Goal: Find contact information: Find contact information

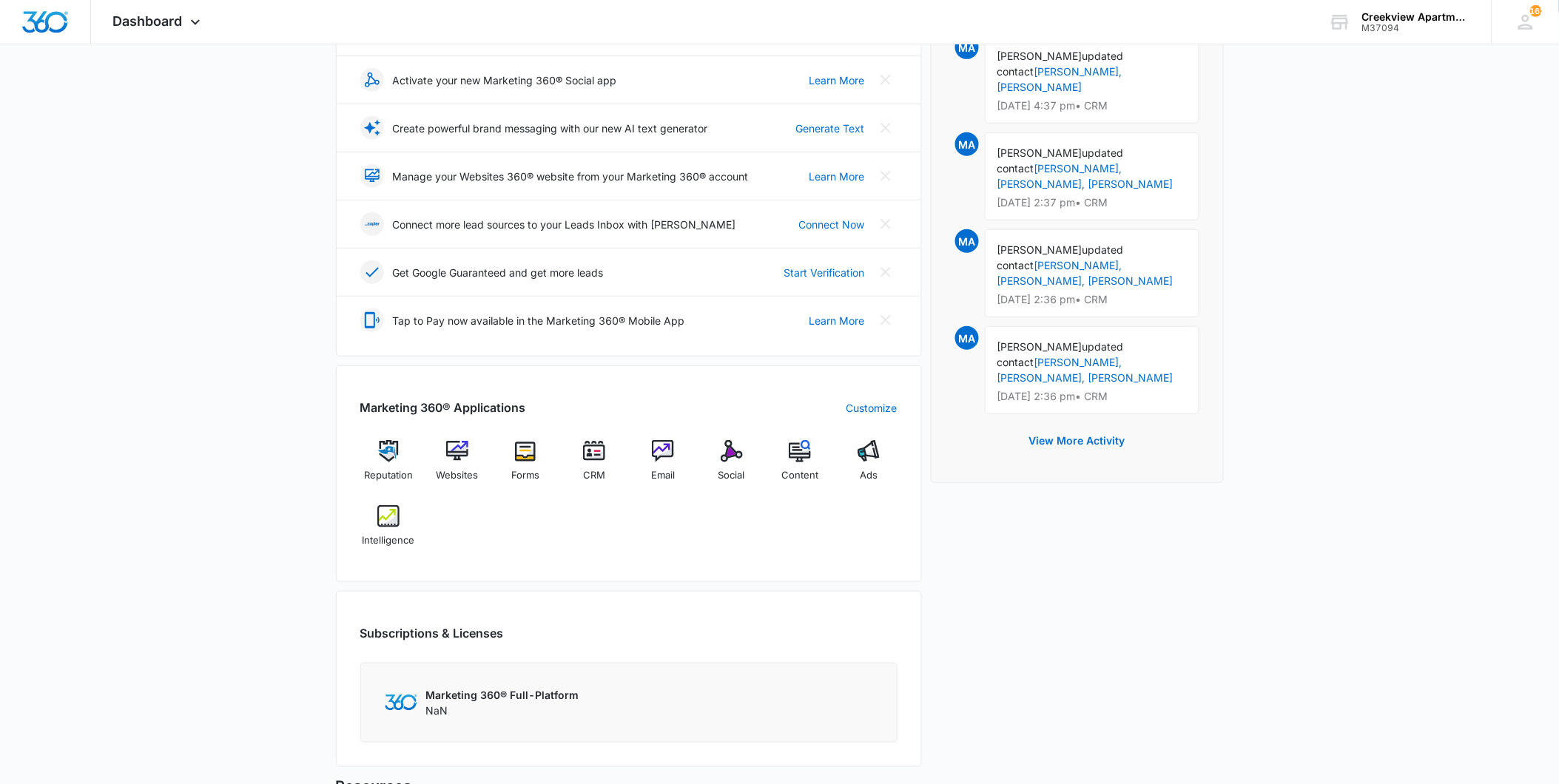
scroll to position [165, 0]
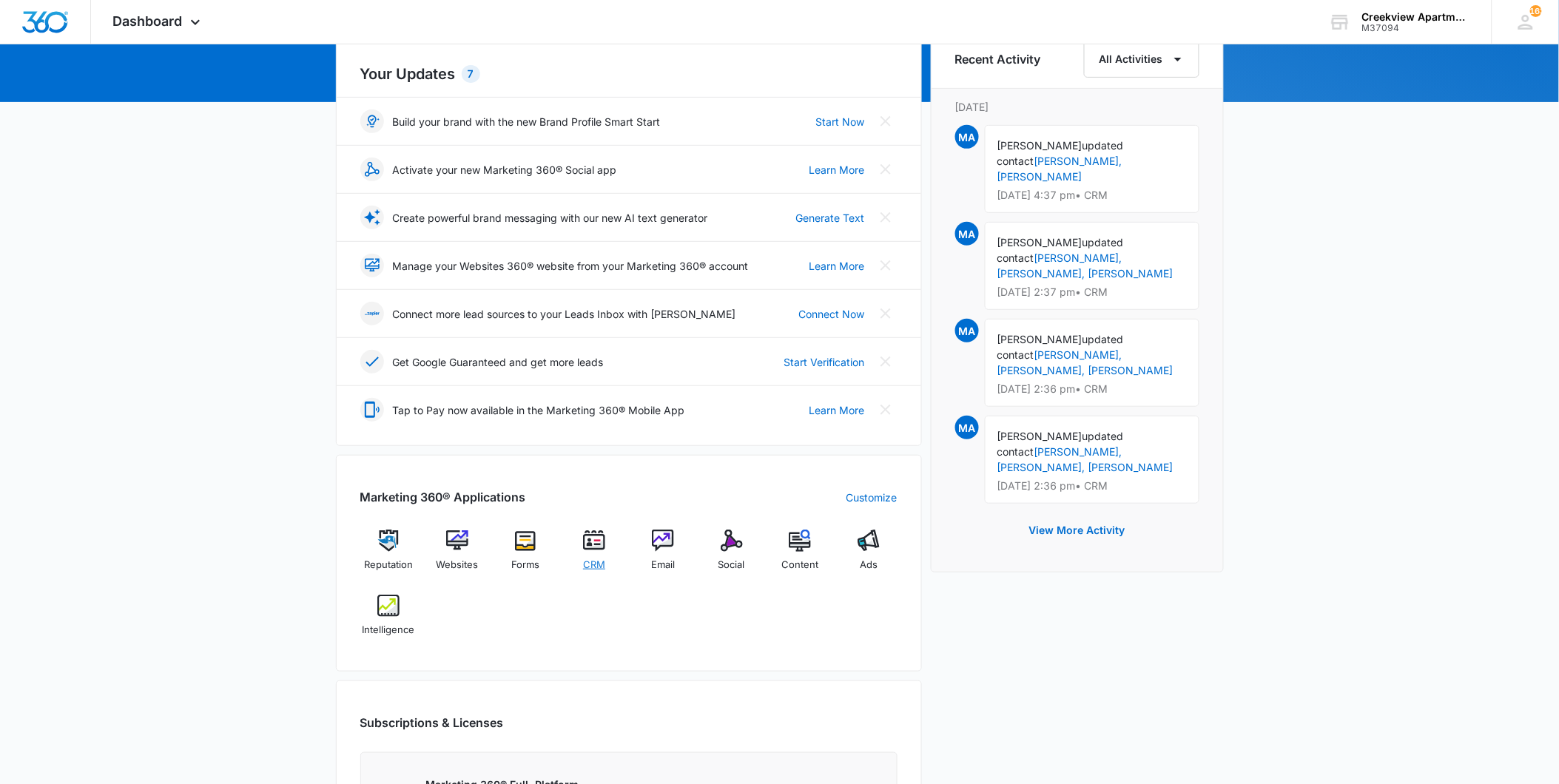
click at [590, 550] on img at bounding box center [594, 540] width 22 height 22
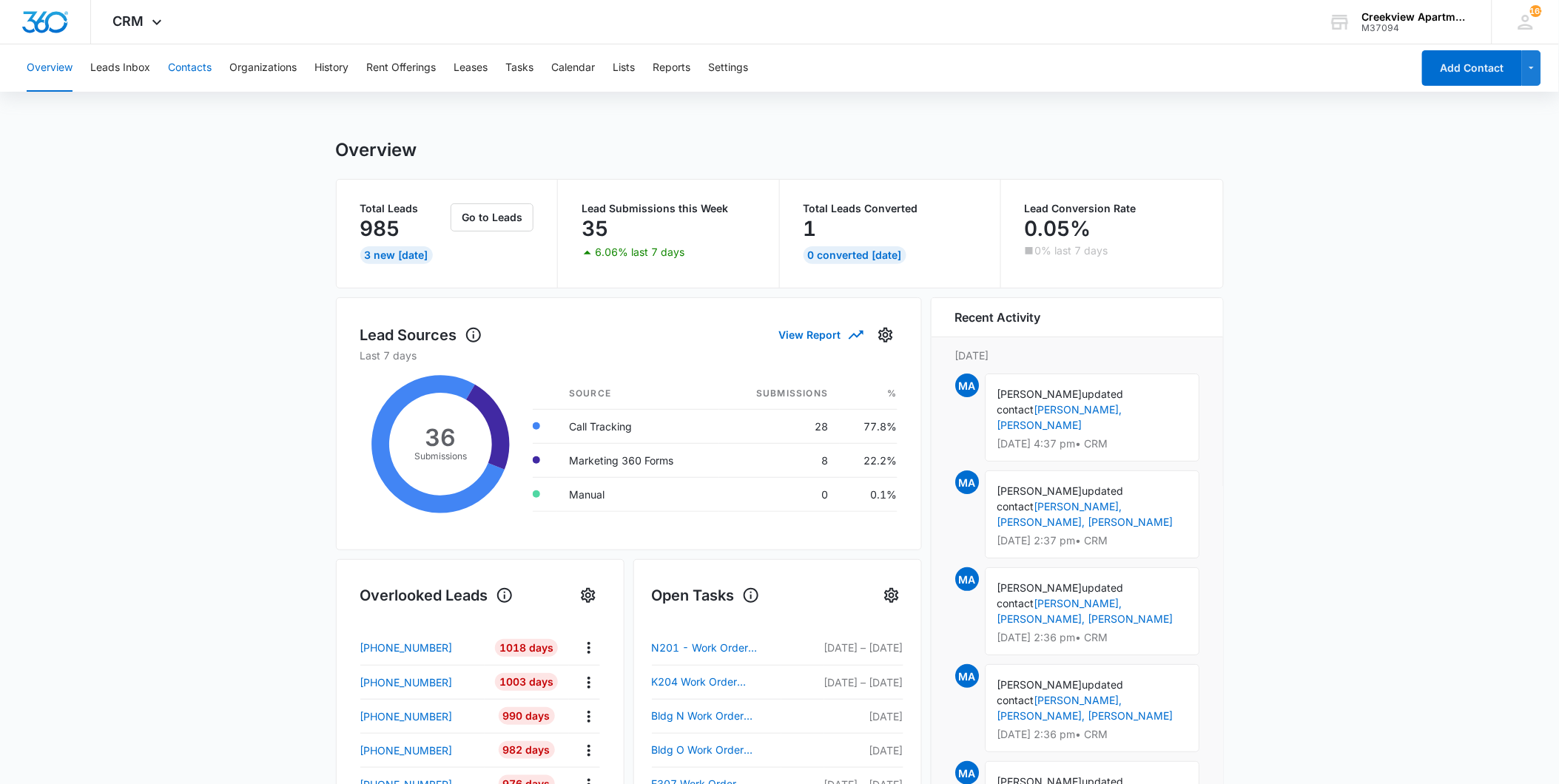
click at [180, 71] on button "Contacts" at bounding box center [190, 68] width 44 height 47
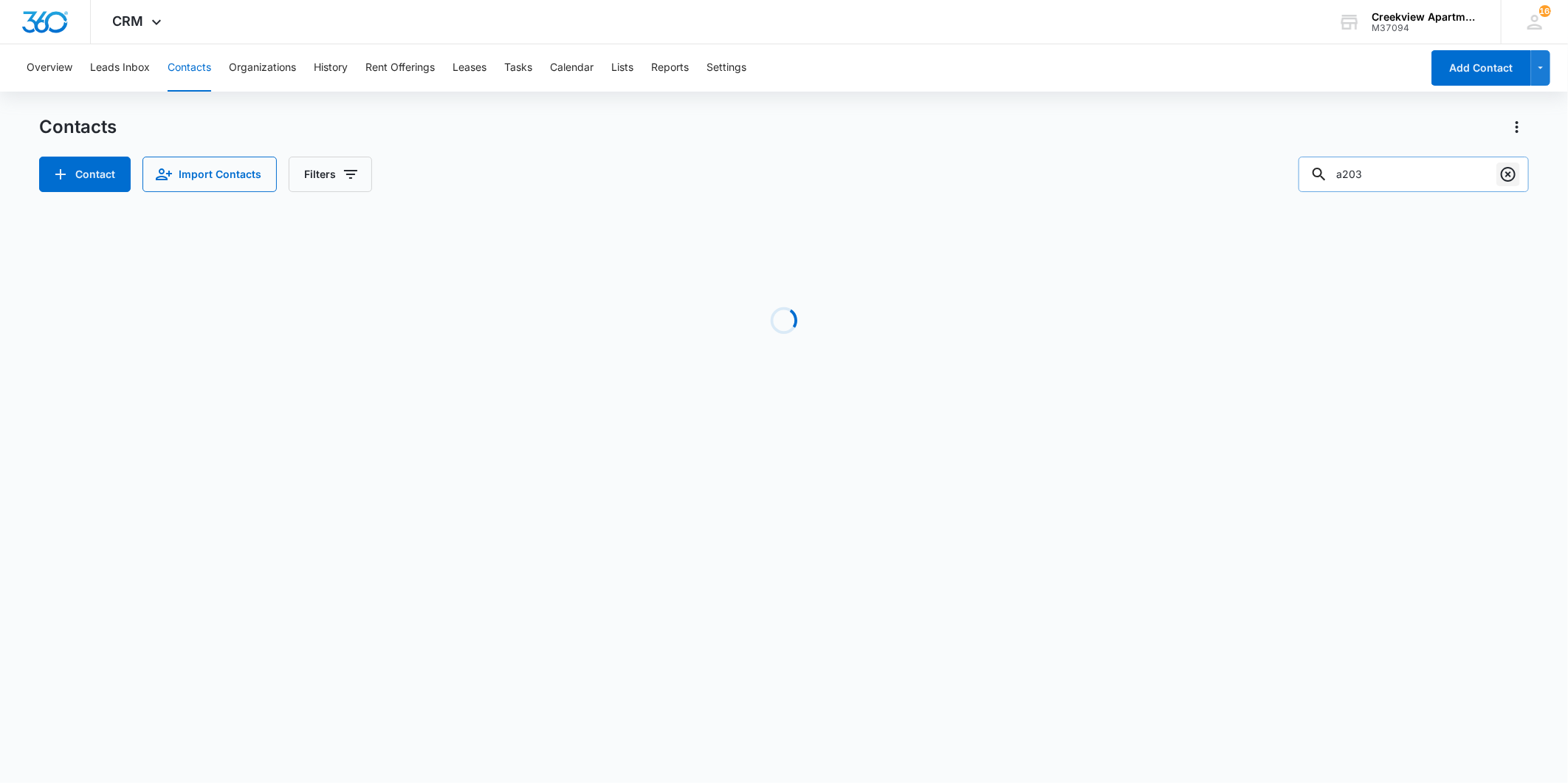
click at [1507, 178] on icon "Clear" at bounding box center [1508, 174] width 18 height 18
click at [1471, 178] on input "text" at bounding box center [1425, 175] width 208 height 35
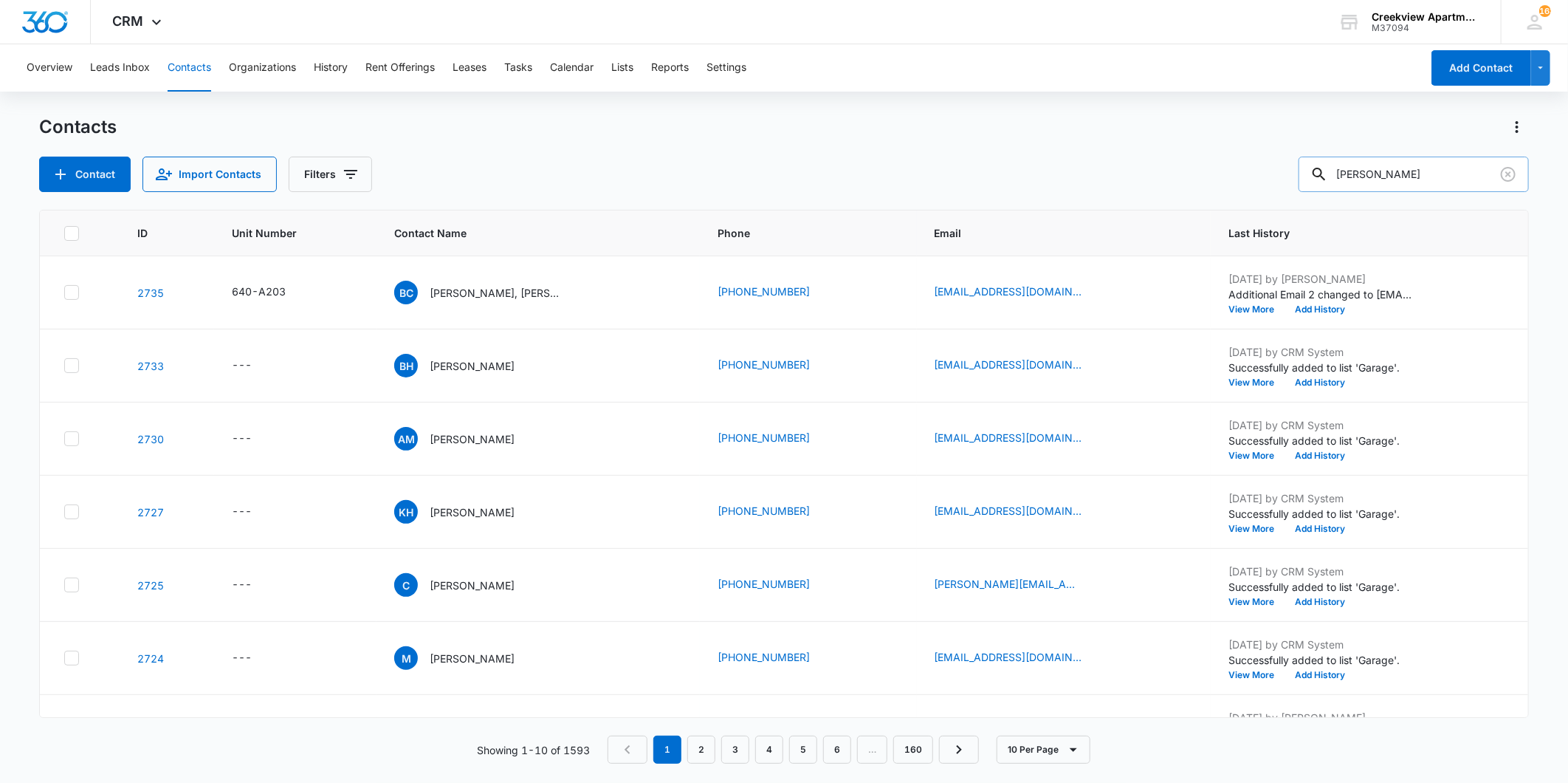
type input "[PERSON_NAME]"
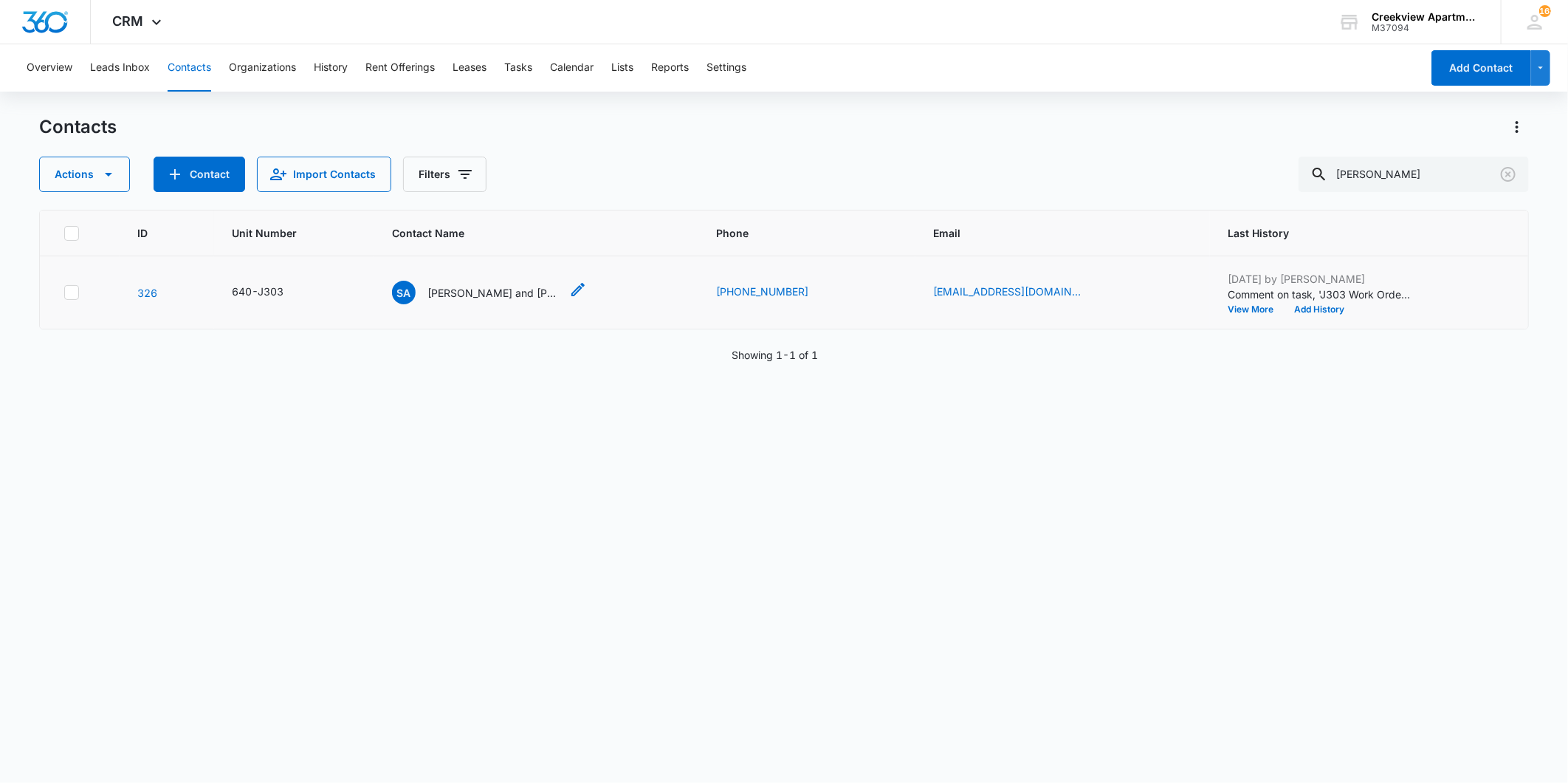
click at [496, 287] on p "[PERSON_NAME] and [PERSON_NAME], [PERSON_NAME]" at bounding box center [493, 293] width 133 height 16
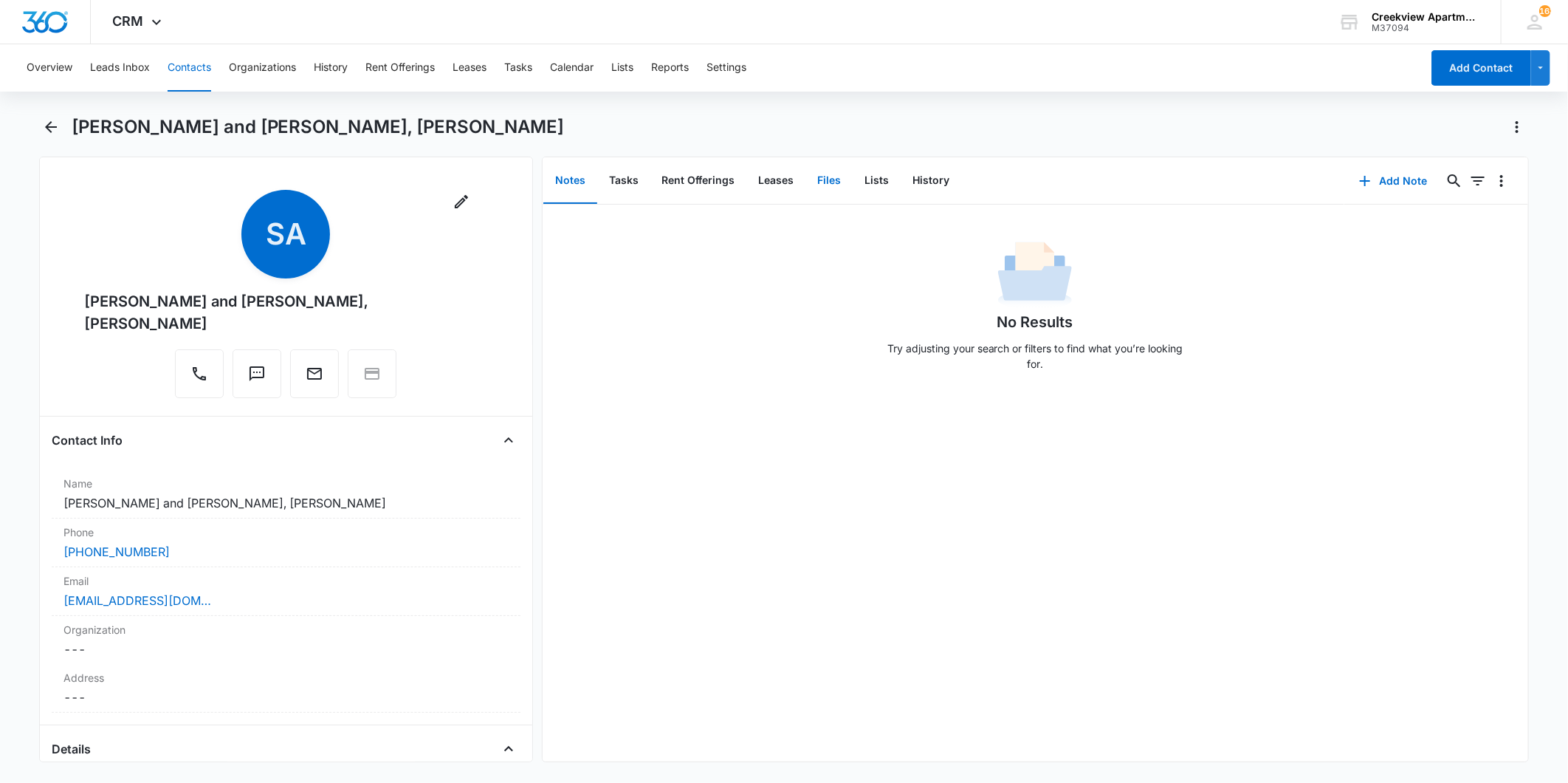
click at [820, 178] on button "Files" at bounding box center [829, 180] width 47 height 46
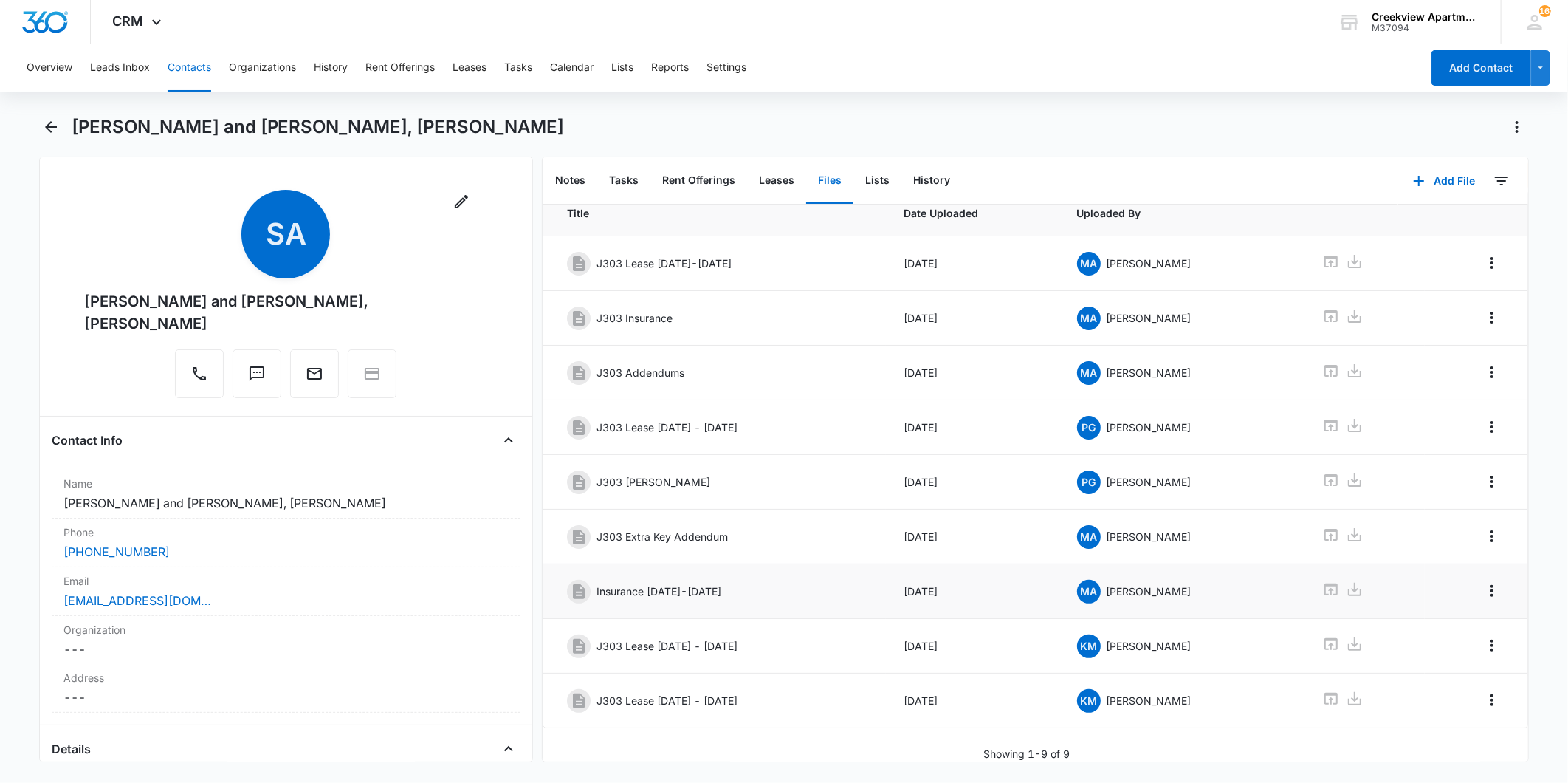
scroll to position [67, 0]
click at [1328, 635] on icon at bounding box center [1330, 644] width 18 height 18
click at [1326, 690] on icon at bounding box center [1330, 698] width 18 height 18
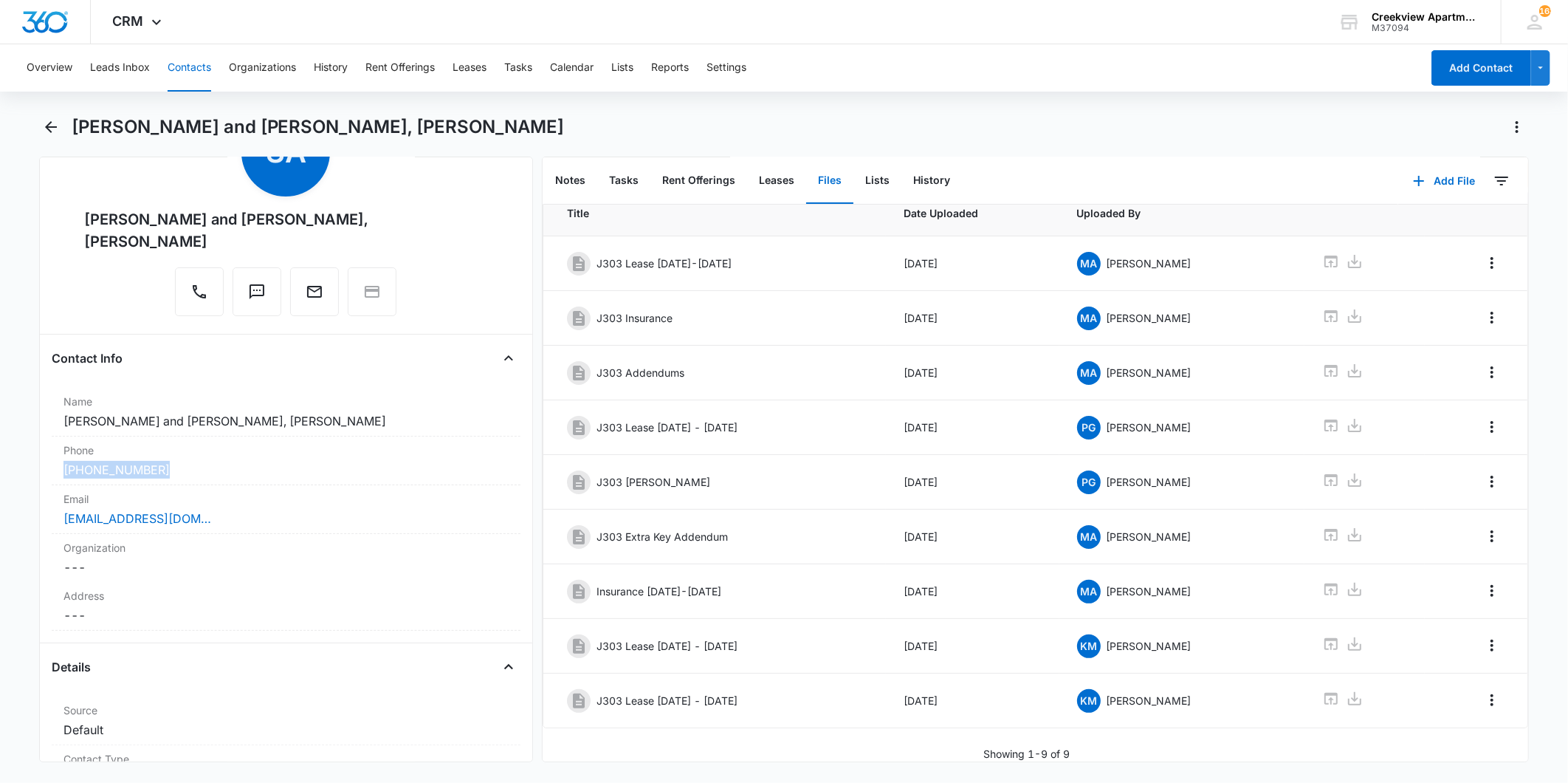
drag, startPoint x: 153, startPoint y: 449, endPoint x: 26, endPoint y: 444, distance: 127.1
click at [26, 444] on main "[PERSON_NAME] and [PERSON_NAME], [PERSON_NAME] Remove Sa [PERSON_NAME] and [PER…" at bounding box center [784, 448] width 1568 height 665
copy link "[PHONE_NUMBER]"
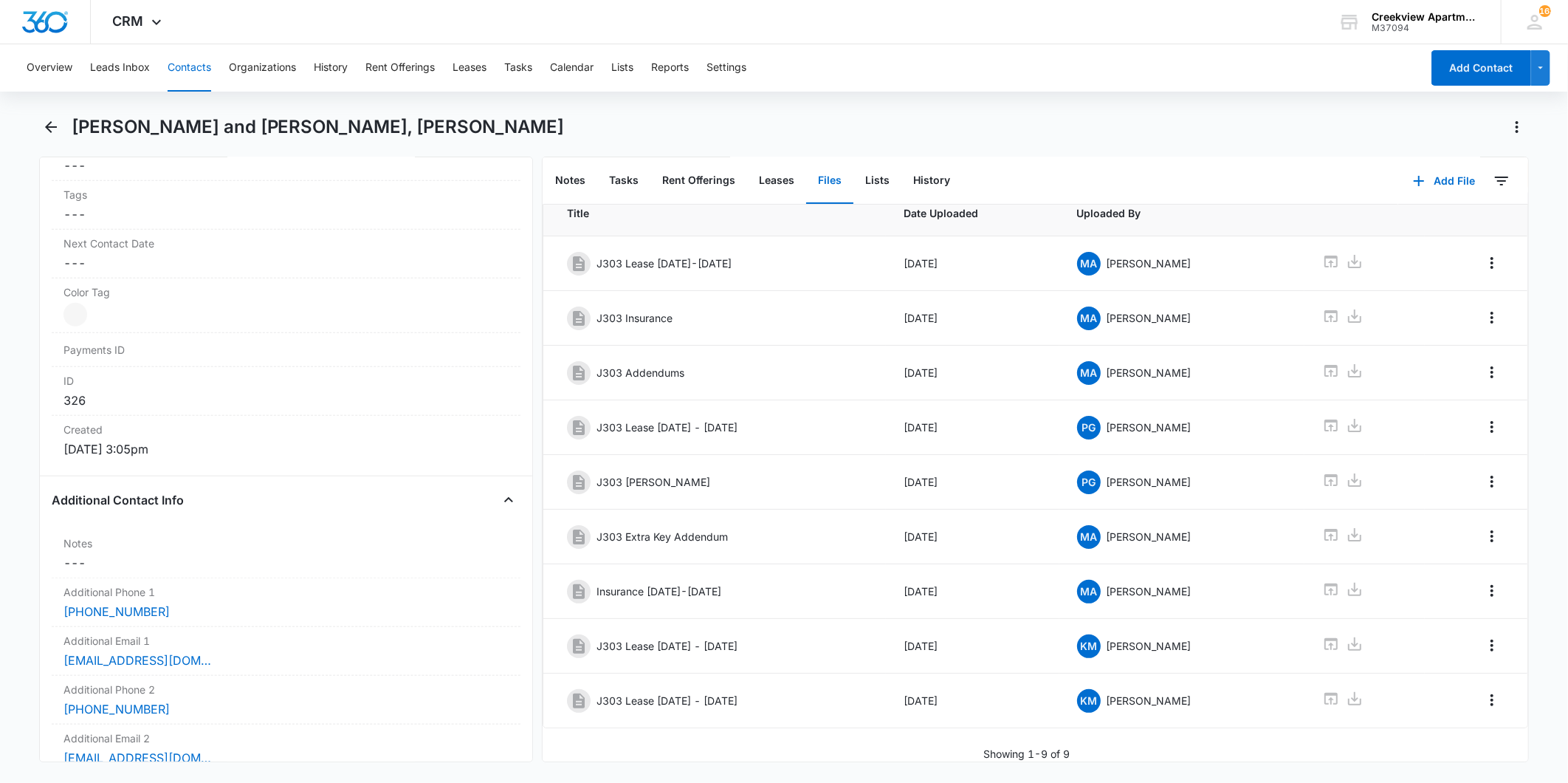
scroll to position [903, 0]
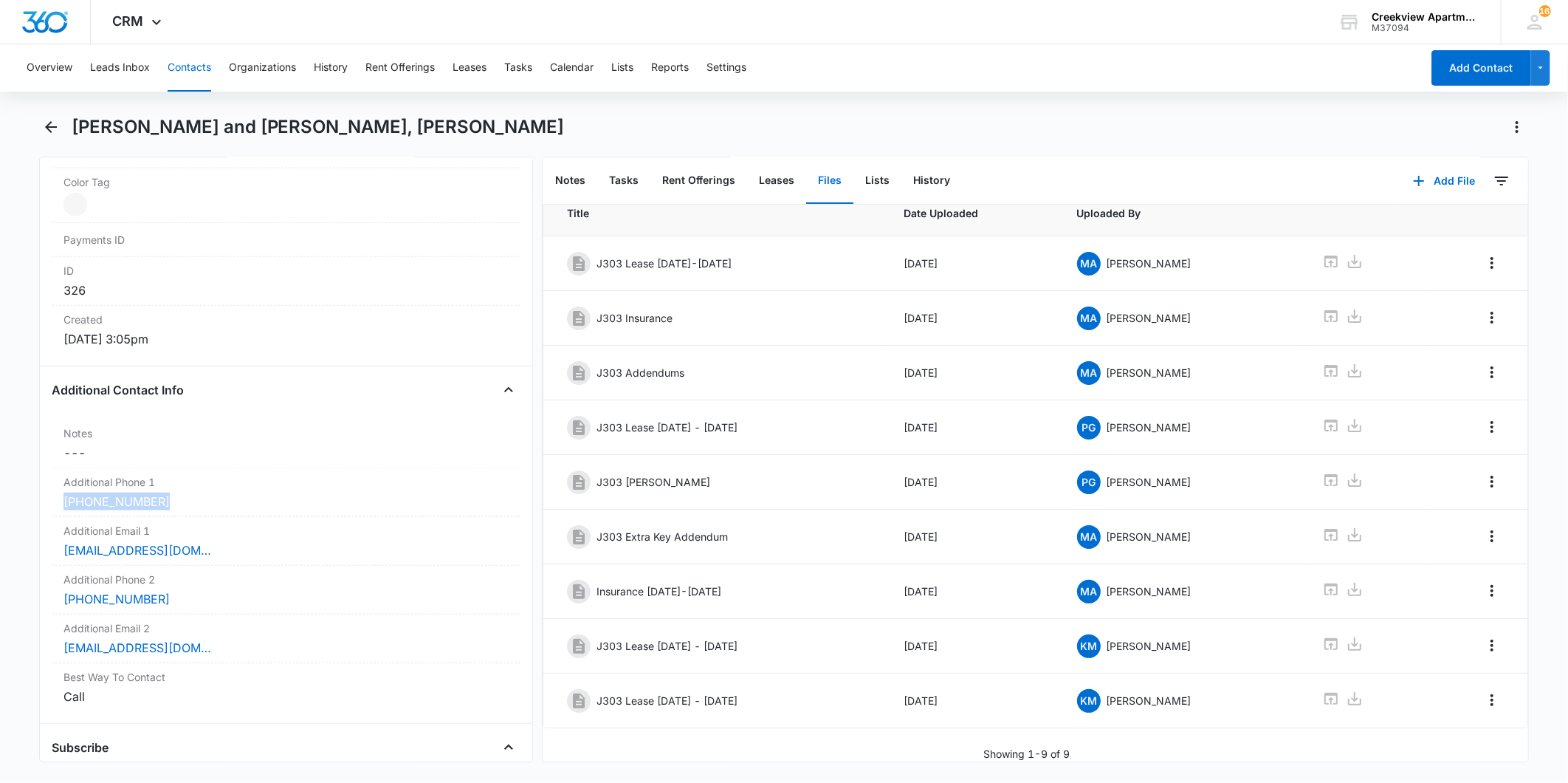
drag, startPoint x: 174, startPoint y: 482, endPoint x: 45, endPoint y: 484, distance: 129.0
click at [45, 484] on div "Remove [PERSON_NAME] and [PERSON_NAME], [PERSON_NAME] Contact Info Name Cancel …" at bounding box center [286, 460] width 494 height 606
drag, startPoint x: 45, startPoint y: 484, endPoint x: 183, endPoint y: 491, distance: 138.2
click at [183, 491] on div "Additional Phone 1 Cancel Save Changes [PHONE_NUMBER]" at bounding box center [286, 492] width 469 height 48
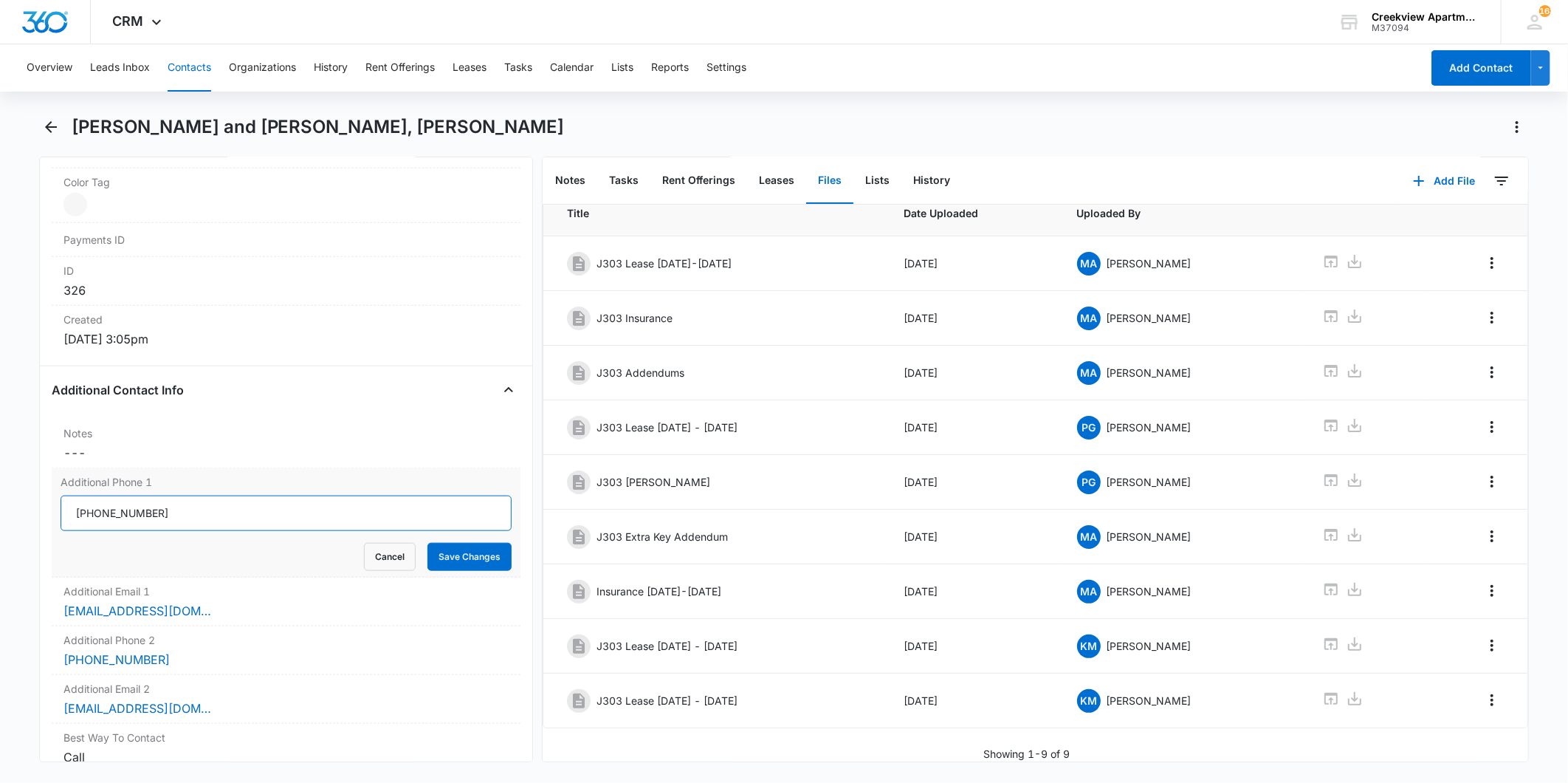
drag, startPoint x: 190, startPoint y: 484, endPoint x: 54, endPoint y: 496, distance: 136.5
click at [54, 496] on div "Additional Phone 1 Cancel Save Changes" at bounding box center [286, 523] width 469 height 110
click at [162, 496] on input "Additional Phone 1" at bounding box center [286, 514] width 451 height 35
drag, startPoint x: 162, startPoint y: 492, endPoint x: 71, endPoint y: 495, distance: 91.0
click at [71, 496] on input "Additional Phone 1" at bounding box center [286, 514] width 451 height 35
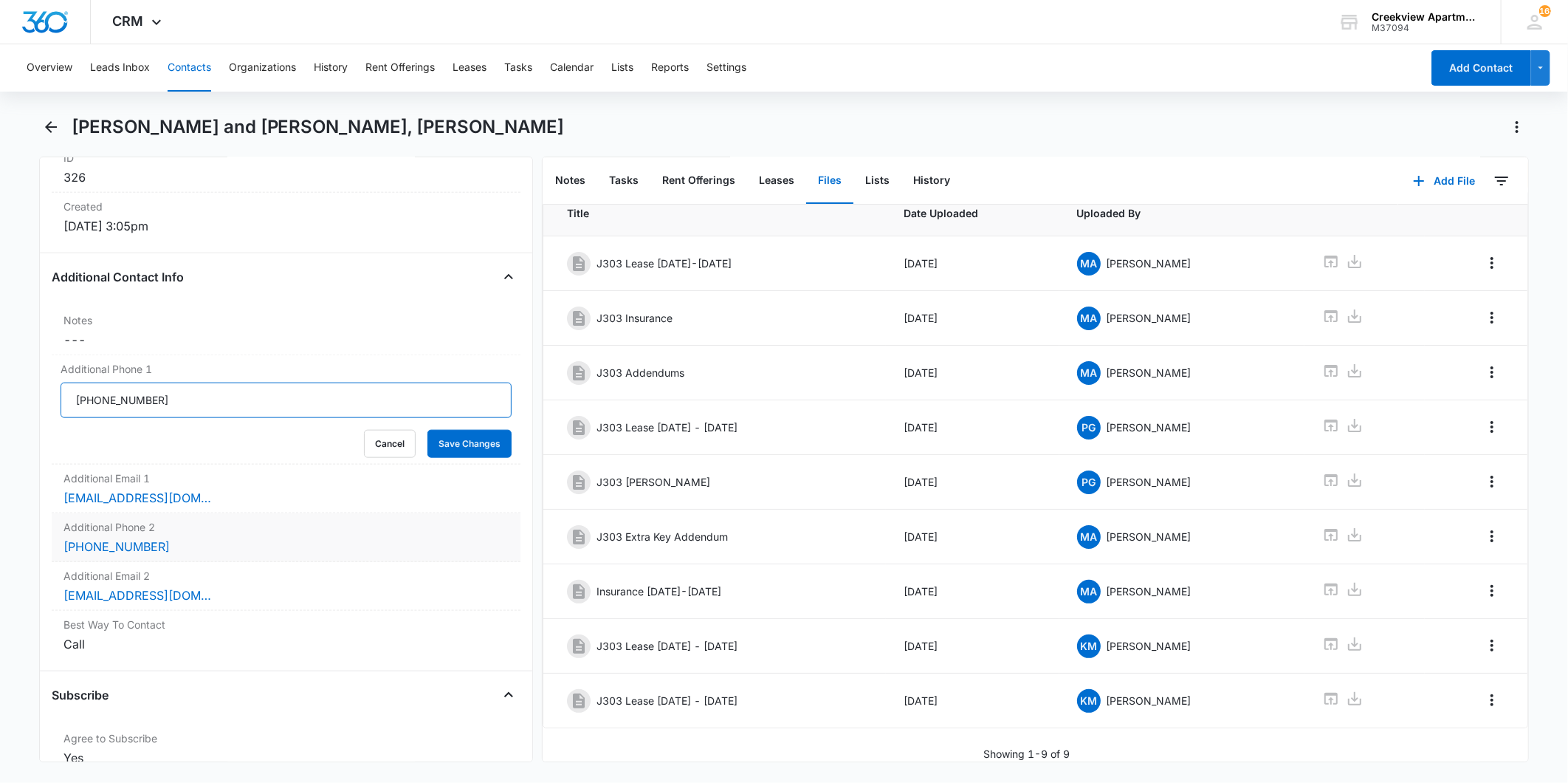
scroll to position [1066, 0]
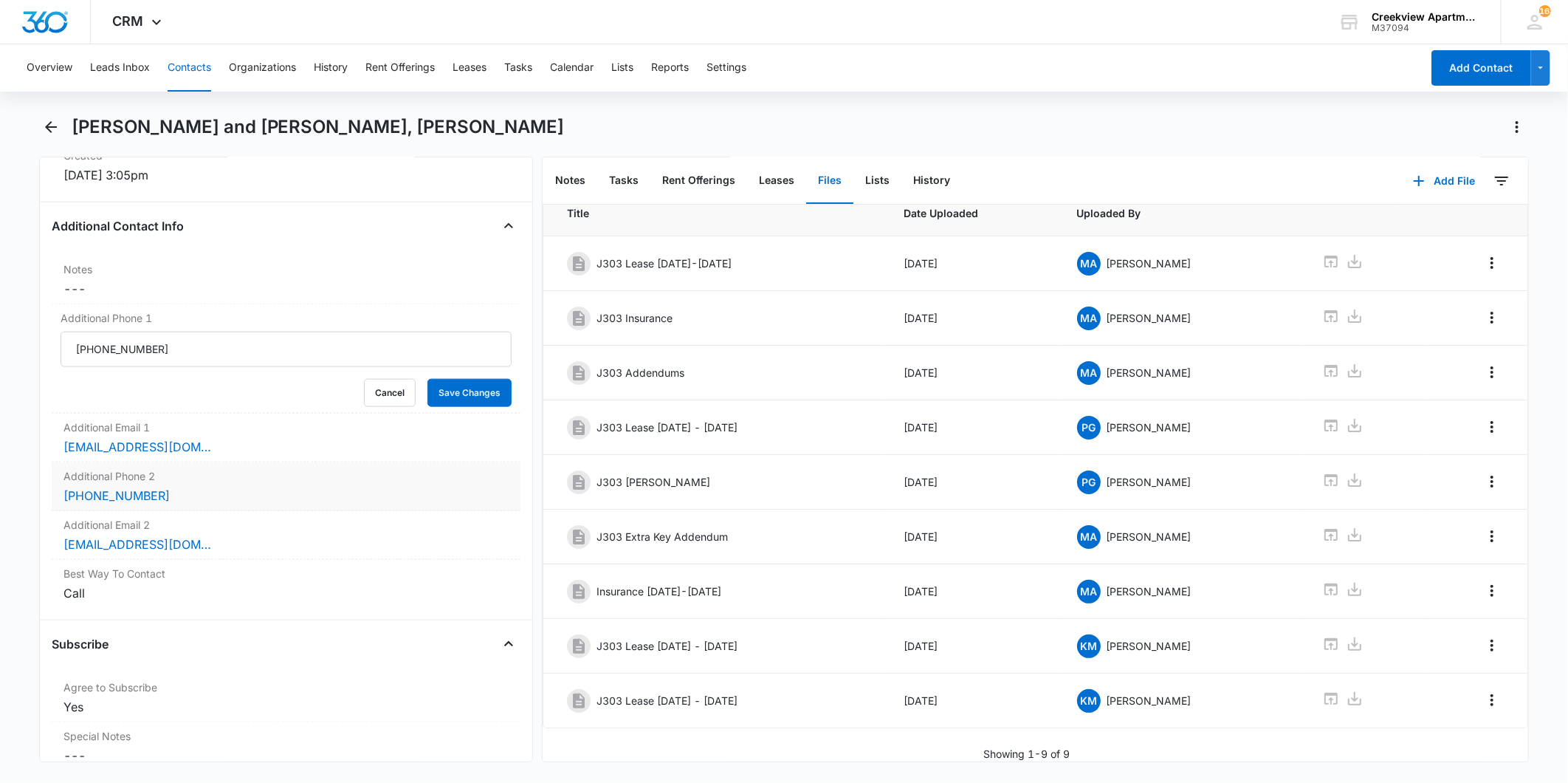
click at [174, 485] on div "Additional Phone 2 Cancel Save Changes [PHONE_NUMBER]" at bounding box center [286, 487] width 469 height 48
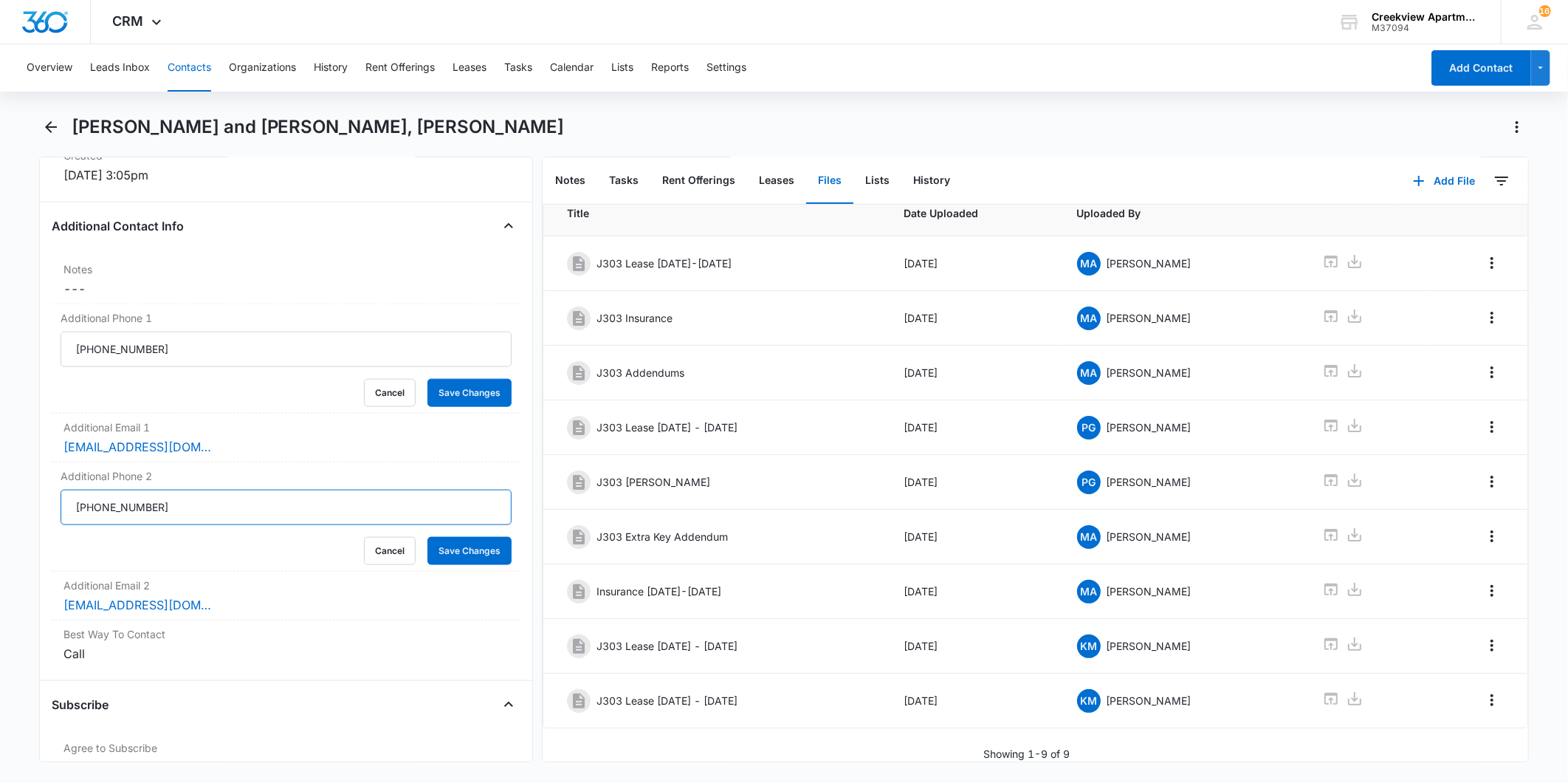
drag, startPoint x: 130, startPoint y: 492, endPoint x: 48, endPoint y: 492, distance: 82.0
click at [48, 492] on div "Remove [PERSON_NAME] and [PERSON_NAME], [PERSON_NAME] Contact Info Name Cancel …" at bounding box center [286, 460] width 494 height 606
click at [203, 74] on button "Contacts" at bounding box center [189, 68] width 44 height 47
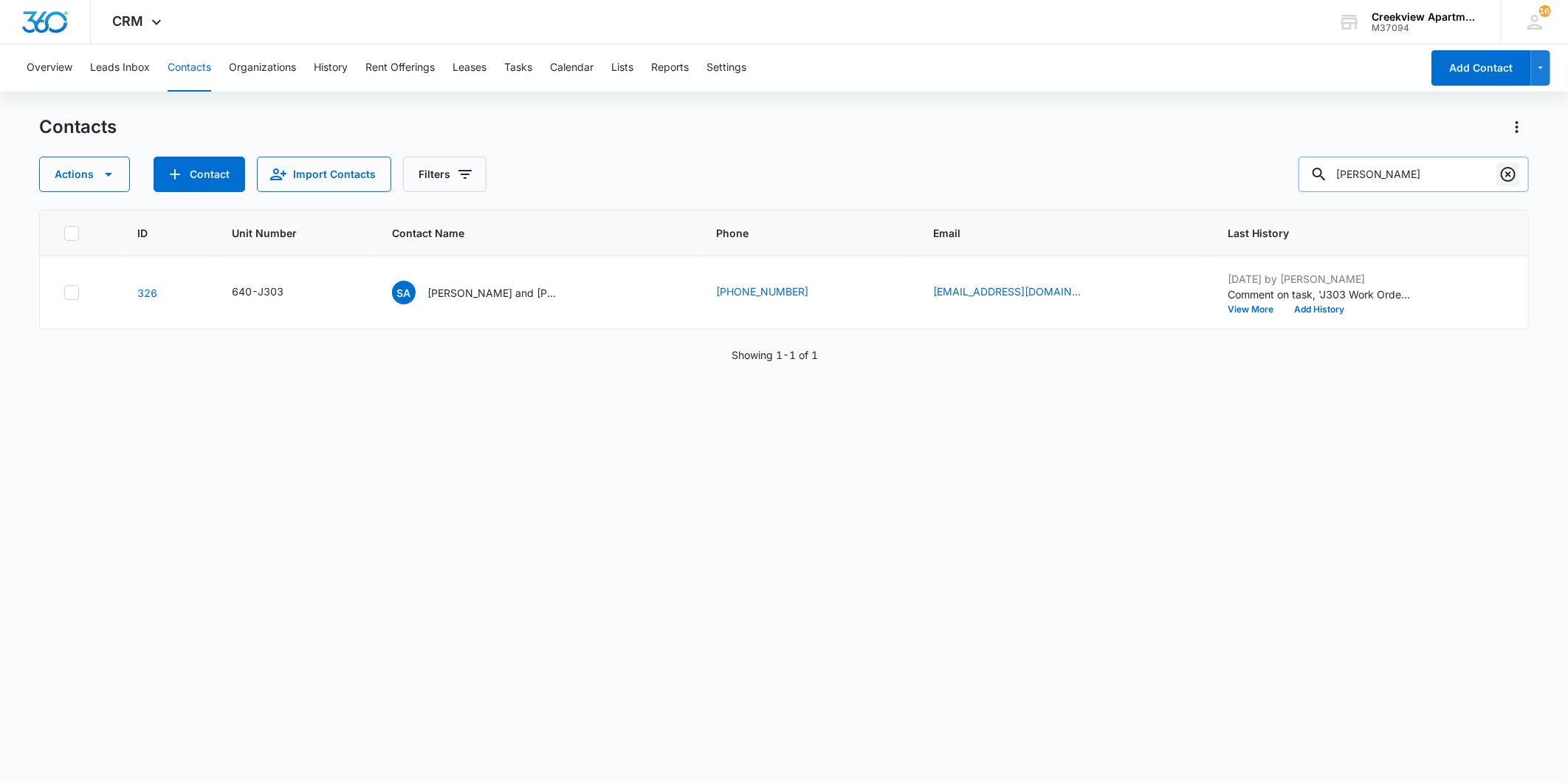
click at [1508, 175] on icon "Clear" at bounding box center [1509, 175] width 15 height 15
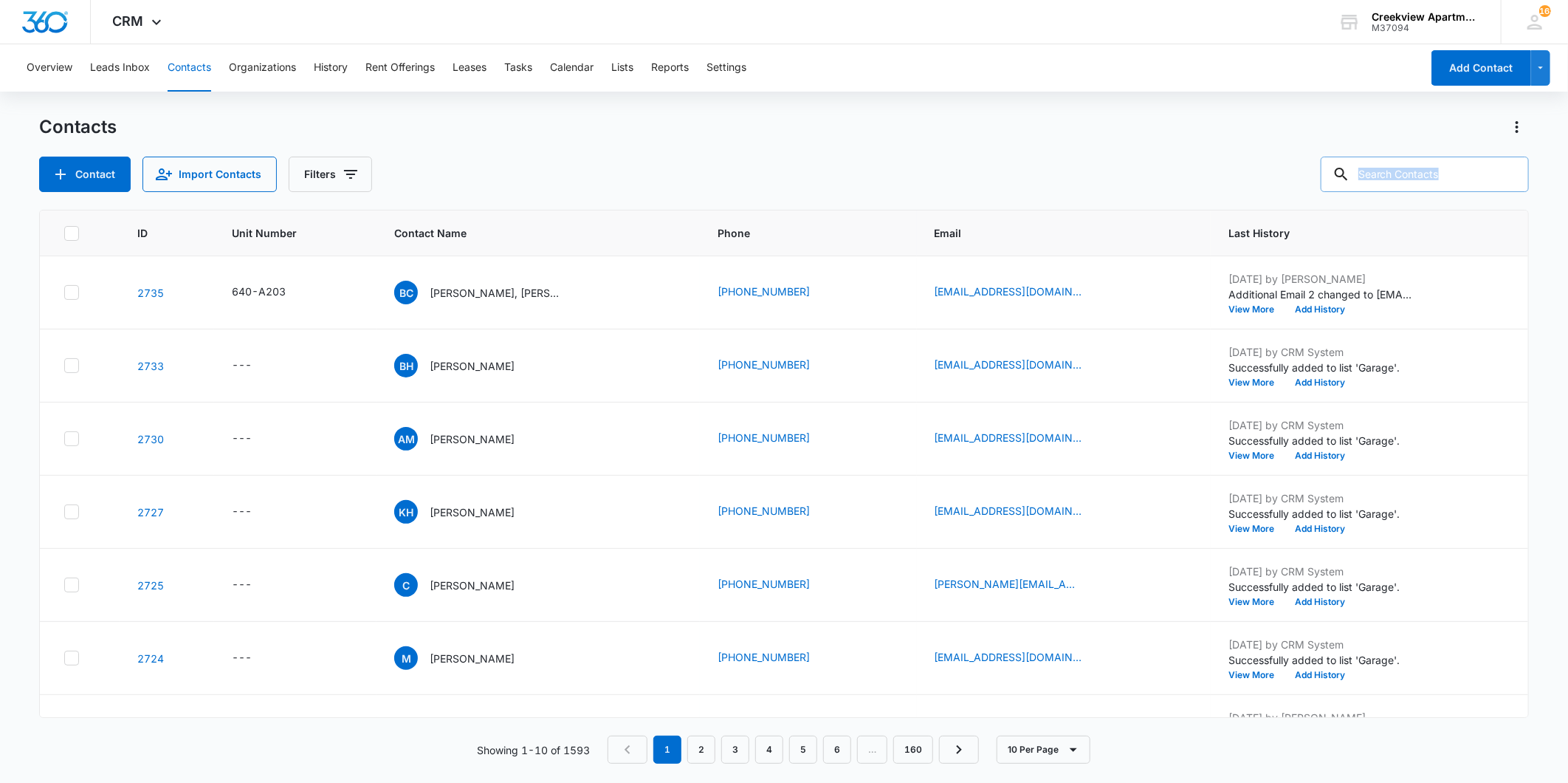
click at [1508, 175] on div at bounding box center [1508, 175] width 23 height 35
drag, startPoint x: 1508, startPoint y: 175, endPoint x: 1468, endPoint y: 179, distance: 40.2
click at [1468, 179] on input "text" at bounding box center [1425, 175] width 208 height 35
click at [1440, 173] on input "text" at bounding box center [1425, 175] width 208 height 35
type input "[PERSON_NAME]"
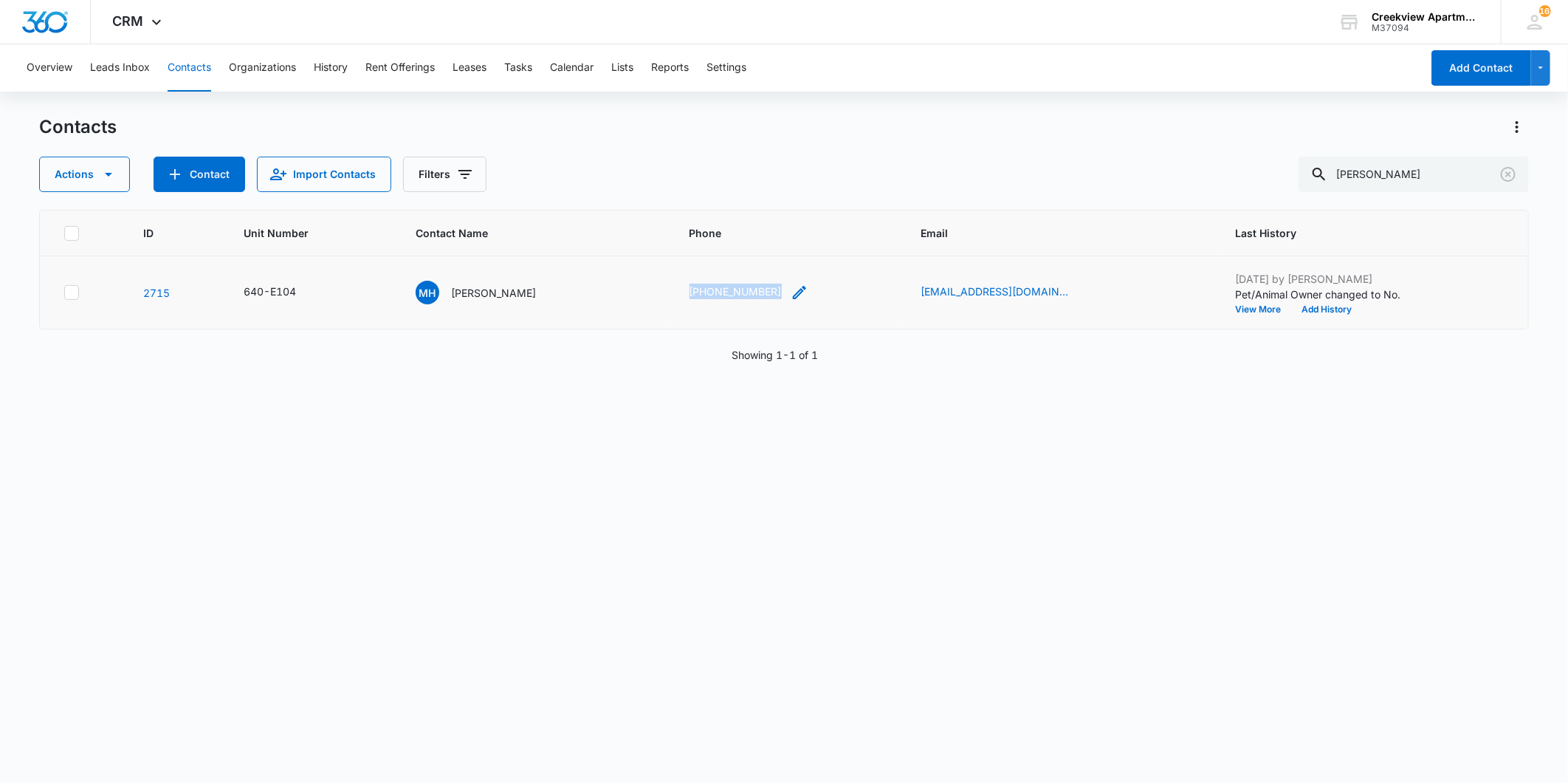
drag, startPoint x: 692, startPoint y: 288, endPoint x: 781, endPoint y: 294, distance: 89.2
click at [781, 294] on td "[PHONE_NUMBER]" at bounding box center [788, 293] width 232 height 73
copy link "[PHONE_NUMBER]"
click at [950, 126] on div "Contacts" at bounding box center [784, 126] width 1490 height 23
click at [943, 113] on div "Overview Leads Inbox Contacts Organizations History Rent Offerings Leases Tasks…" at bounding box center [784, 413] width 1568 height 737
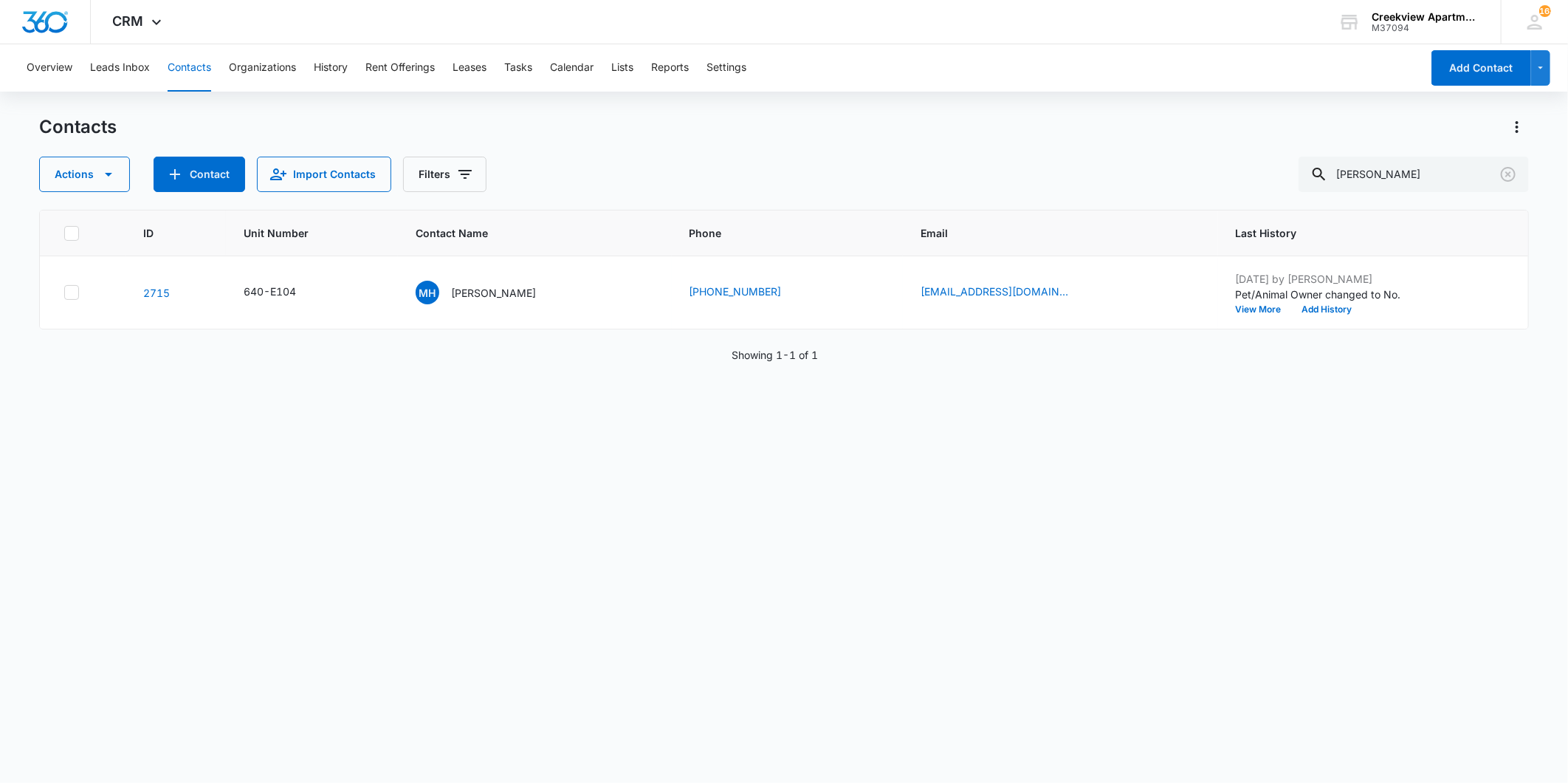
click at [175, 71] on button "Contacts" at bounding box center [189, 68] width 44 height 47
click at [189, 72] on button "Contacts" at bounding box center [189, 68] width 44 height 47
click at [185, 69] on button "Contacts" at bounding box center [189, 68] width 44 height 47
click at [190, 69] on button "Contacts" at bounding box center [189, 68] width 44 height 47
click at [55, 65] on button "Overview" at bounding box center [49, 68] width 45 height 47
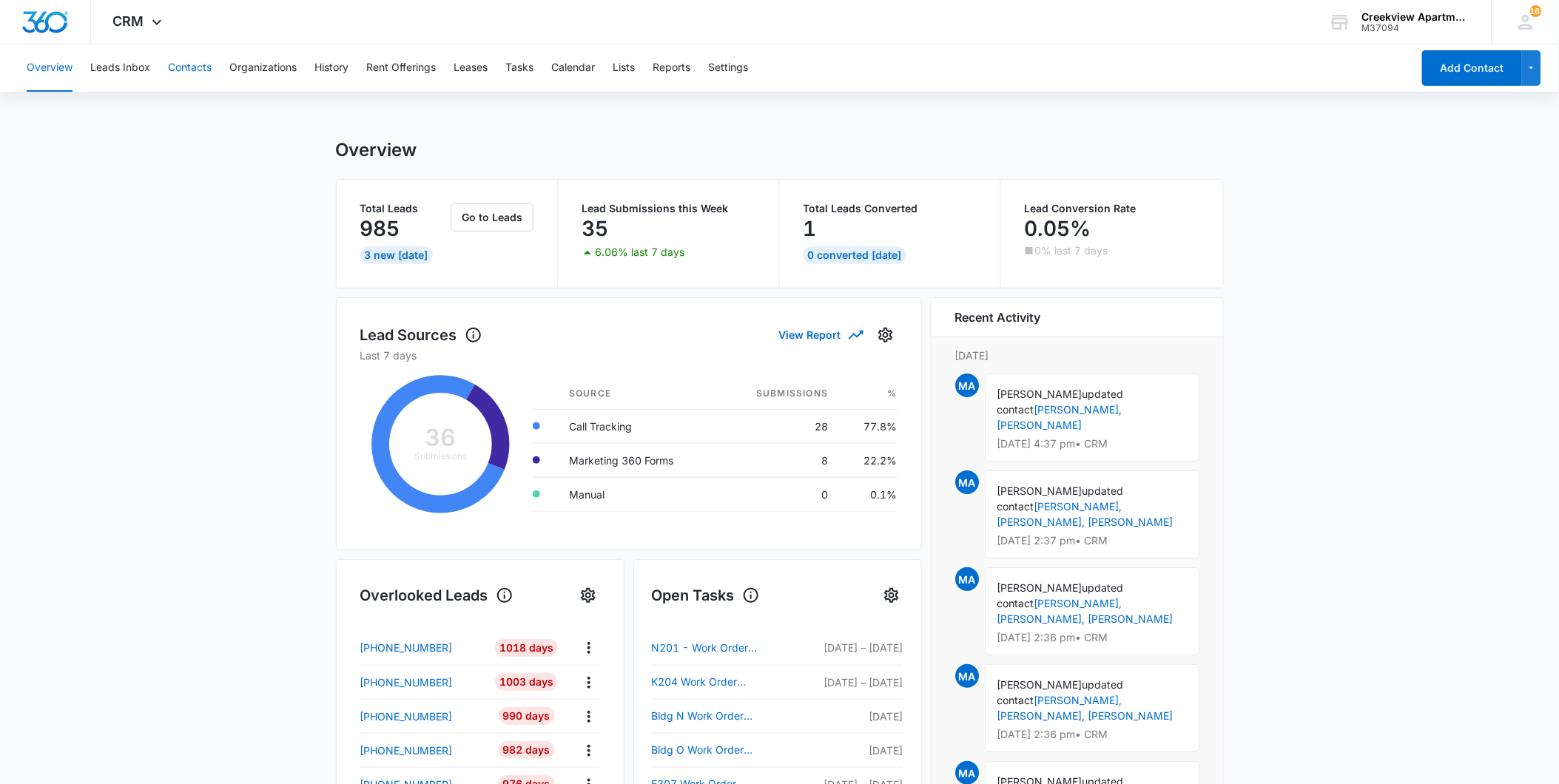
click at [187, 70] on button "Contacts" at bounding box center [190, 68] width 44 height 47
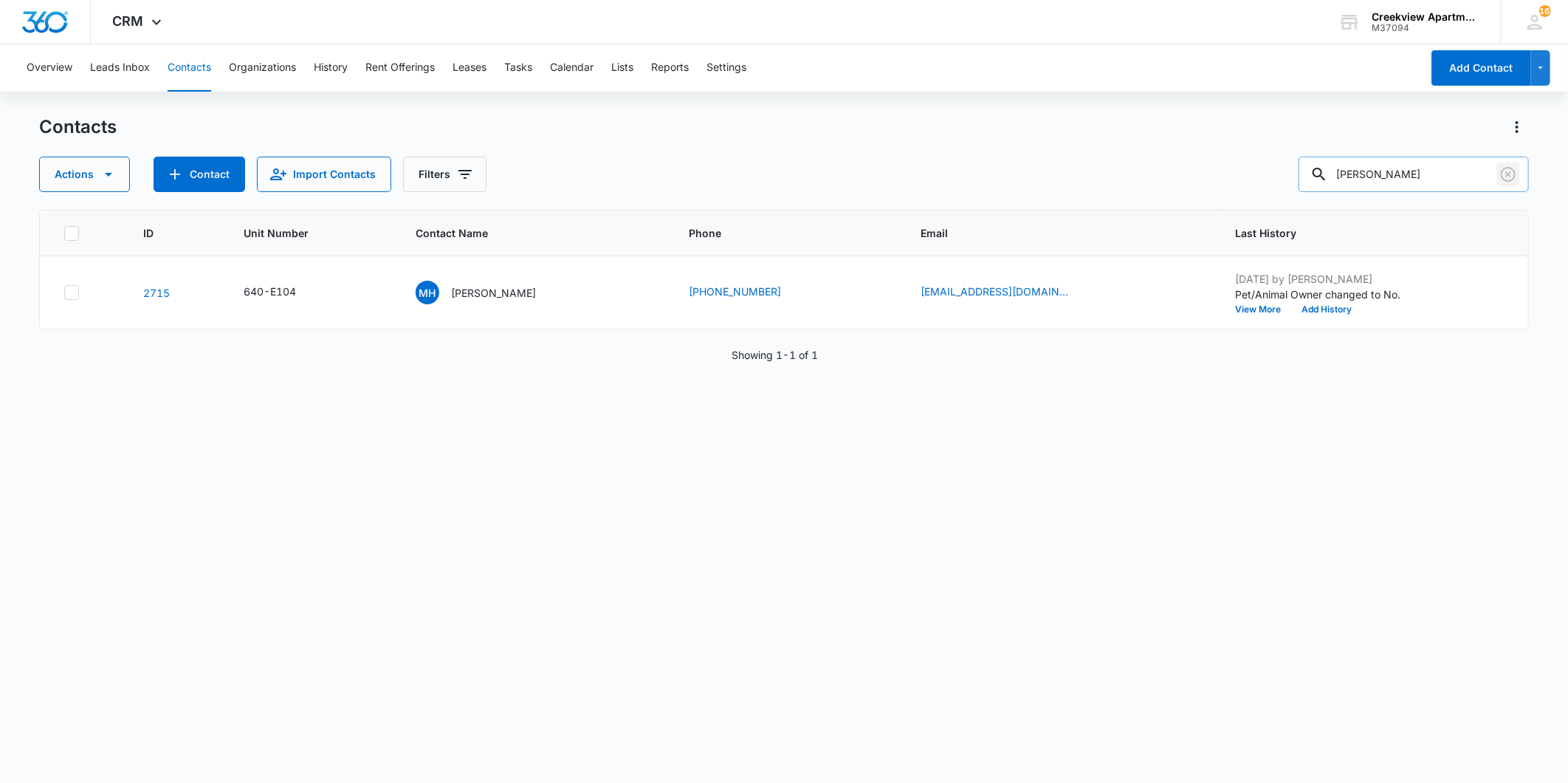
click at [1502, 173] on icon "Clear" at bounding box center [1509, 175] width 15 height 15
